Goal: Task Accomplishment & Management: Manage account settings

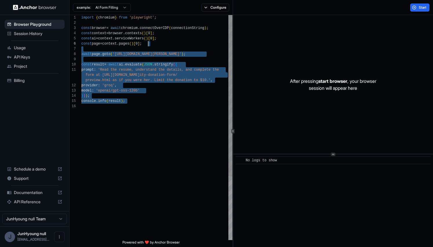
drag, startPoint x: 160, startPoint y: 130, endPoint x: 236, endPoint y: 126, distance: 76.8
click at [218, 89] on div "import { chromium } from 'playwright' ; const browser = await chromium . connec…" at bounding box center [156, 171] width 151 height 313
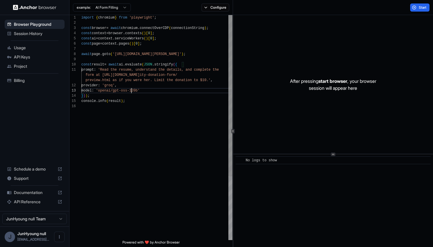
click at [132, 89] on span "'openai/gpt-oss-120b'" at bounding box center [118, 91] width 44 height 4
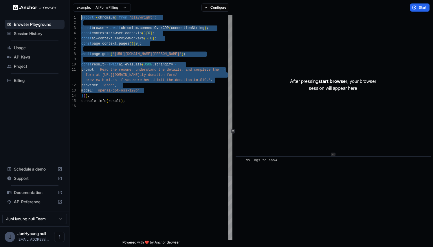
scroll to position [0, 0]
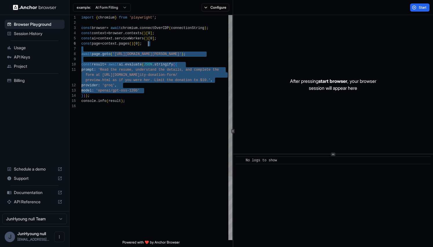
drag, startPoint x: 151, startPoint y: 91, endPoint x: 135, endPoint y: 55, distance: 39.2
click at [135, 118] on div "import { chromium } from 'playwright' ; const browser = await chromium . connec…" at bounding box center [156, 171] width 151 height 313
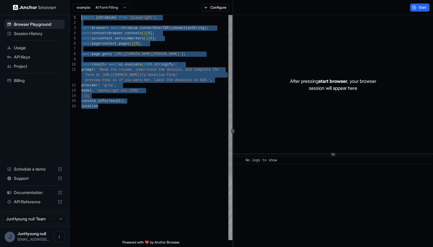
drag, startPoint x: 138, startPoint y: 121, endPoint x: 123, endPoint y: -26, distance: 147.1
click at [123, 0] on html "Browser Playground Session History Usage API Keys Project Billing Schedule a de…" at bounding box center [216, 123] width 433 height 247
click at [141, 79] on span "preview.html as if you were her. Limit the donatio" at bounding box center [137, 80] width 104 height 4
drag, startPoint x: 149, startPoint y: 94, endPoint x: 138, endPoint y: 116, distance: 24.3
click at [138, 116] on div "import { chromium } from 'playwright' ; const browser = await chromium . connec…" at bounding box center [156, 171] width 151 height 313
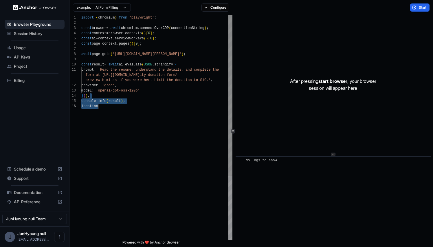
click at [137, 128] on div "import { chromium } from 'playwright' ; const browser = await chromium . connec…" at bounding box center [156, 171] width 151 height 313
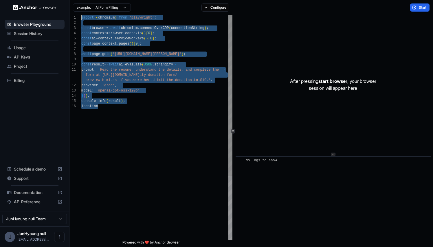
drag, startPoint x: 138, startPoint y: 129, endPoint x: 123, endPoint y: 10, distance: 119.8
click at [123, 10] on div "example: AI Form Filling Configure Start 1 2 3 4 5 6 7 8 9 10 11 12 13 14 15 16…" at bounding box center [250, 123] width 363 height 247
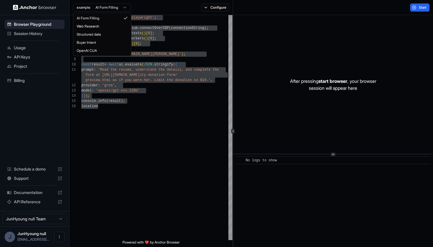
click at [121, 7] on html "Browser Playground Session History Usage API Keys Project Billing Schedule a de…" at bounding box center [216, 123] width 433 height 247
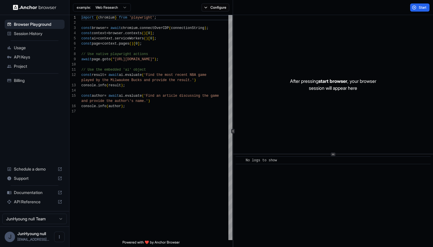
click at [113, 9] on html "Browser Playground Session History Usage API Keys Project Billing Schedule a de…" at bounding box center [216, 123] width 433 height 247
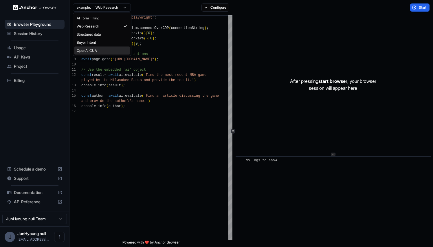
type textarea "**********"
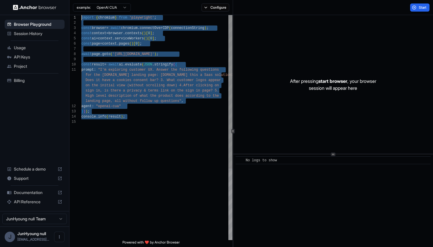
type textarea "**********"
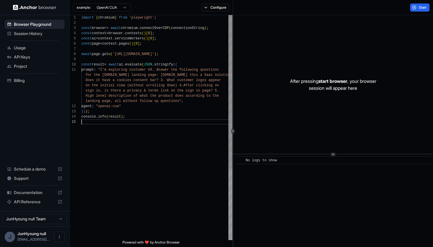
type textarea "**********"
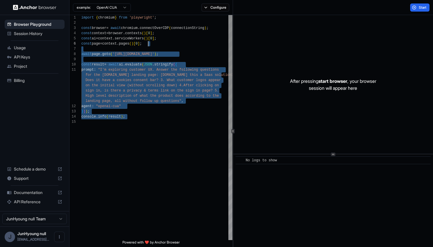
scroll to position [0, 0]
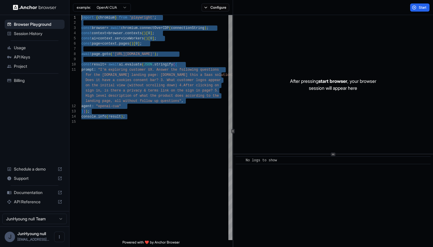
drag, startPoint x: 136, startPoint y: 154, endPoint x: 193, endPoint y: 96, distance: 82.2
click at [196, 61] on div "import { chromium } from 'playwright' ; const browser = await chromium . connec…" at bounding box center [156, 179] width 151 height 329
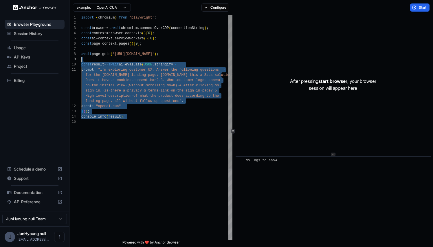
click at [193, 155] on div "import { chromium } from 'playwright' ; const browser = await chromium . connec…" at bounding box center [156, 179] width 151 height 329
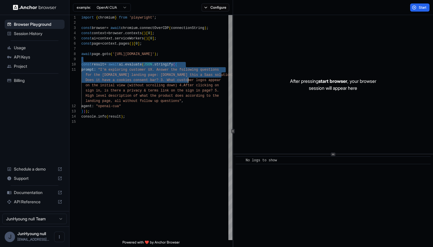
type textarea "**********"
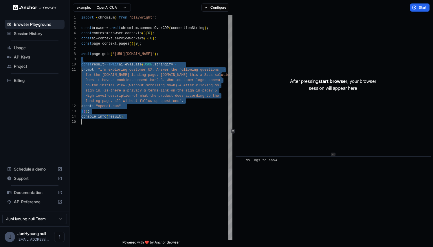
drag, startPoint x: 193, startPoint y: 59, endPoint x: 175, endPoint y: 159, distance: 102.0
click at [175, 157] on div "import { chromium } from 'playwright' ; const browser = await chromium . connec…" at bounding box center [156, 179] width 151 height 329
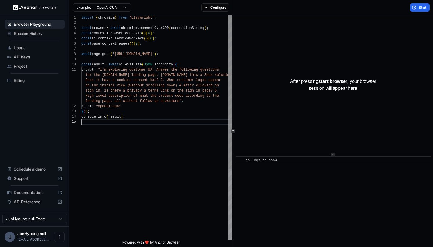
click at [175, 160] on div "import { chromium } from 'playwright' ; const browser = await chromium . connec…" at bounding box center [156, 179] width 151 height 329
click at [56, 239] on button "Open menu" at bounding box center [59, 236] width 10 height 10
click at [16, 47] on div at bounding box center [216, 123] width 433 height 247
click at [23, 60] on span "API Keys" at bounding box center [38, 57] width 48 height 6
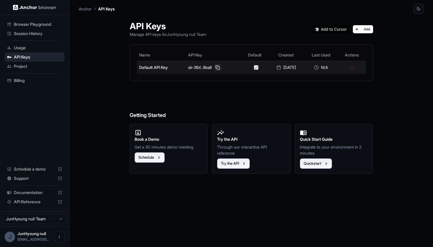
click at [217, 67] on button at bounding box center [217, 67] width 7 height 7
click at [215, 66] on button at bounding box center [217, 67] width 7 height 7
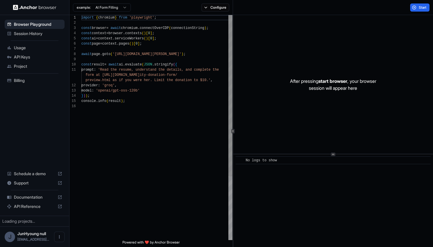
scroll to position [52, 0]
click at [20, 55] on span "API Keys" at bounding box center [38, 57] width 48 height 6
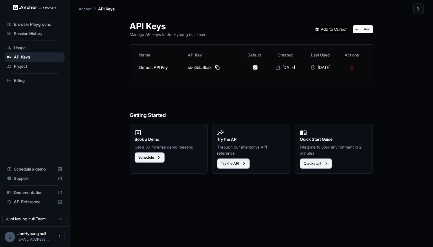
click at [32, 34] on span "Session History" at bounding box center [38, 34] width 48 height 6
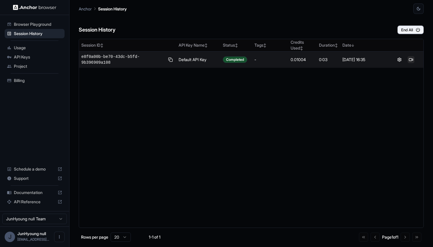
click at [411, 59] on button at bounding box center [410, 59] width 7 height 7
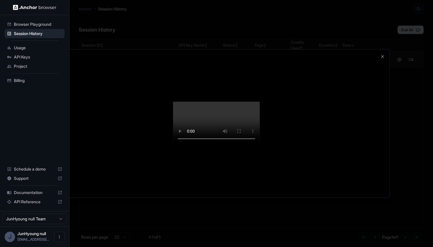
click at [213, 120] on video at bounding box center [216, 123] width 87 height 43
click at [223, 140] on video at bounding box center [216, 123] width 87 height 43
